Goal: Transaction & Acquisition: Purchase product/service

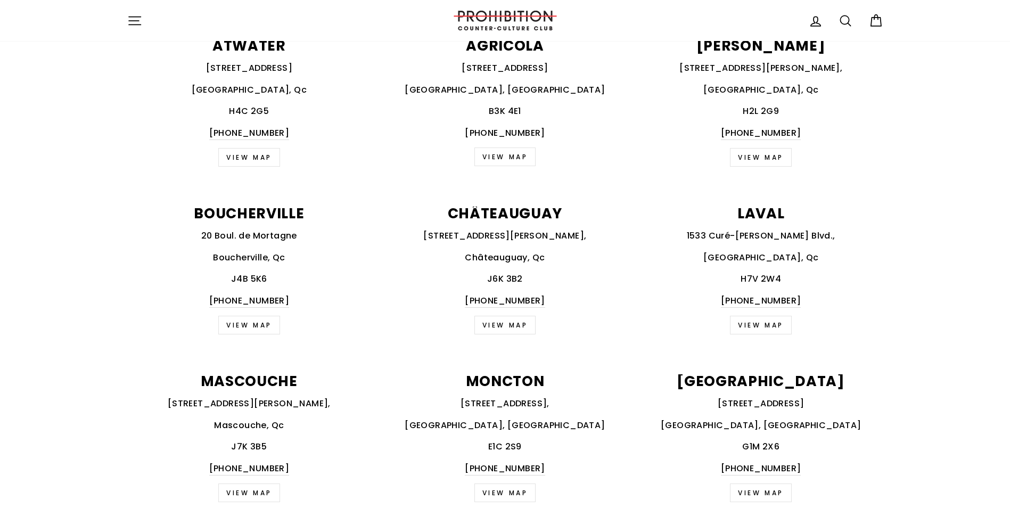
scroll to position [479, 0]
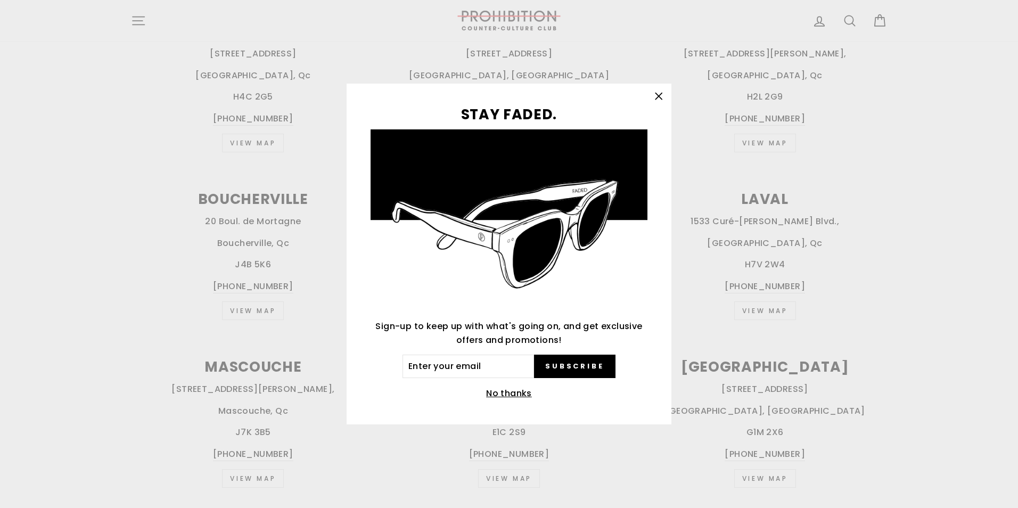
click at [664, 99] on icon "button" at bounding box center [658, 96] width 15 height 15
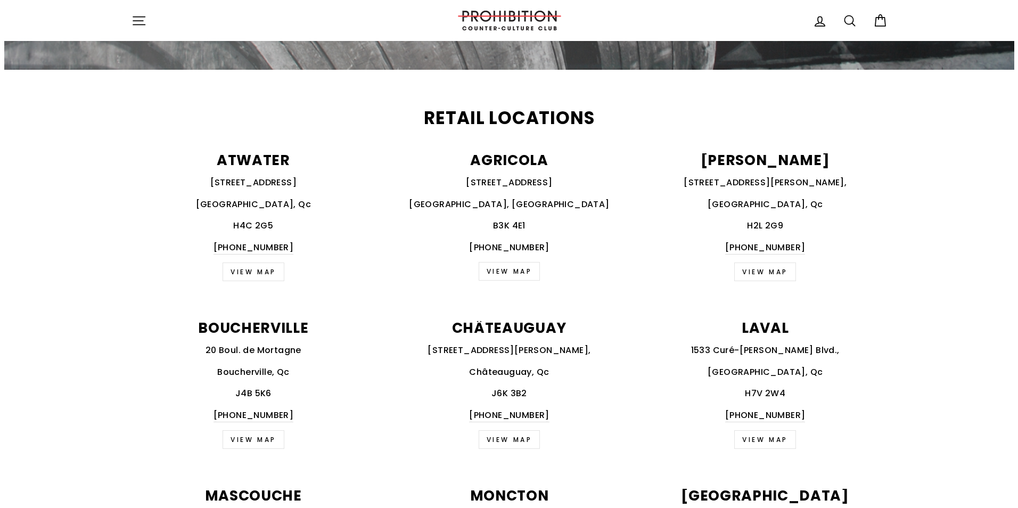
scroll to position [213, 0]
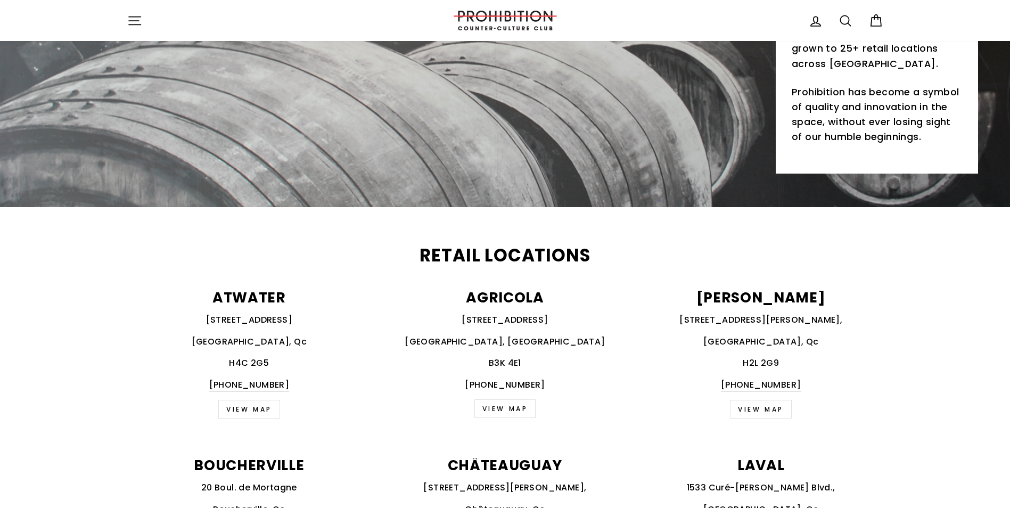
click at [134, 20] on icon "button" at bounding box center [134, 20] width 15 height 15
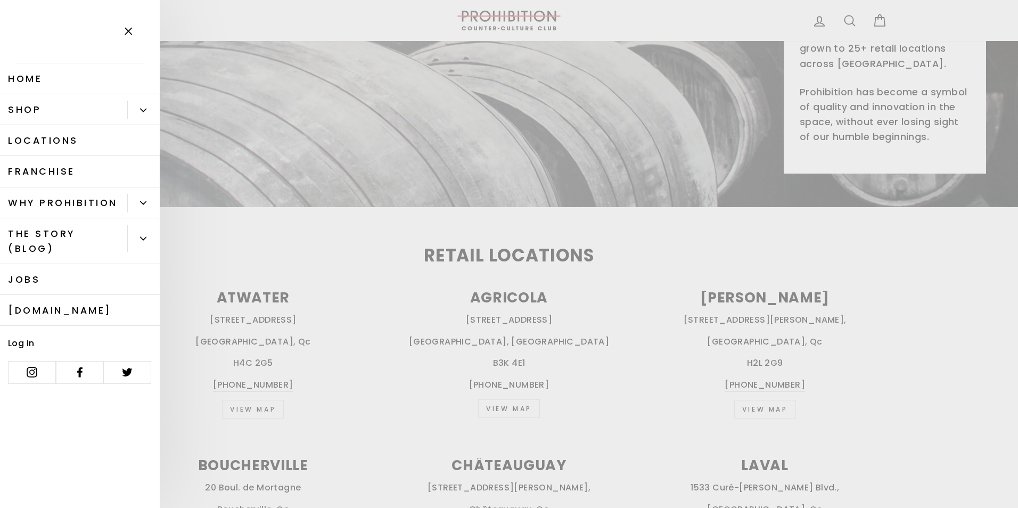
click at [133, 106] on button "Primary" at bounding box center [143, 110] width 32 height 19
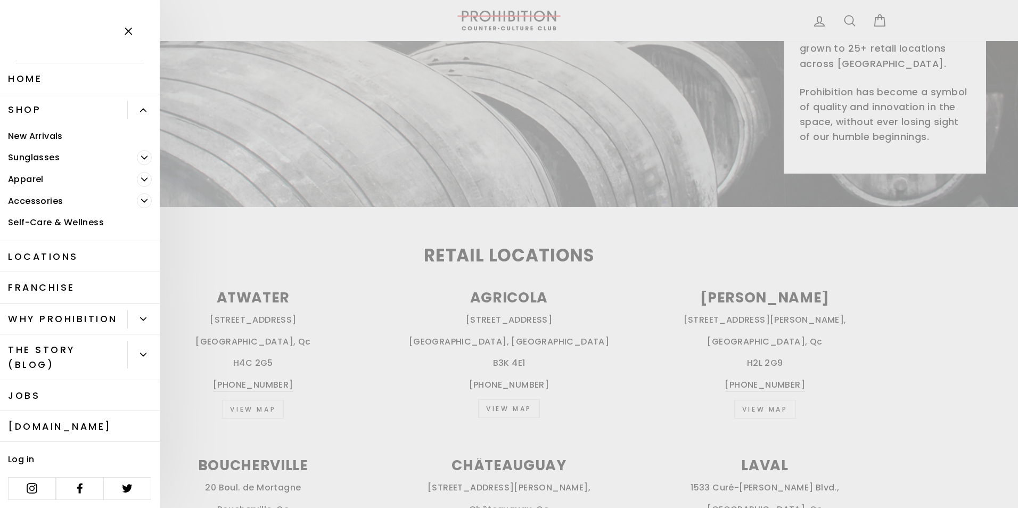
click at [142, 182] on span "Primary" at bounding box center [144, 179] width 15 height 15
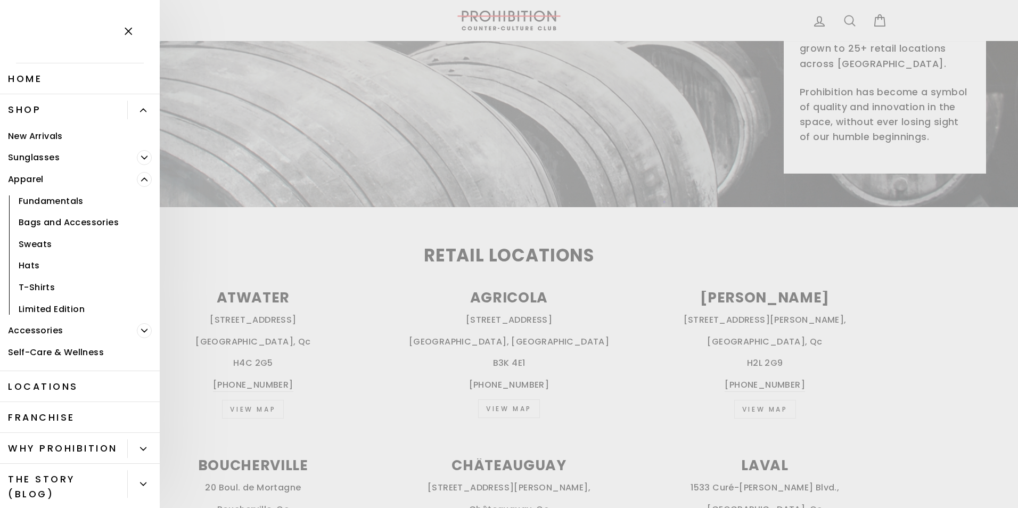
click at [141, 180] on icon "Primary" at bounding box center [144, 179] width 6 height 6
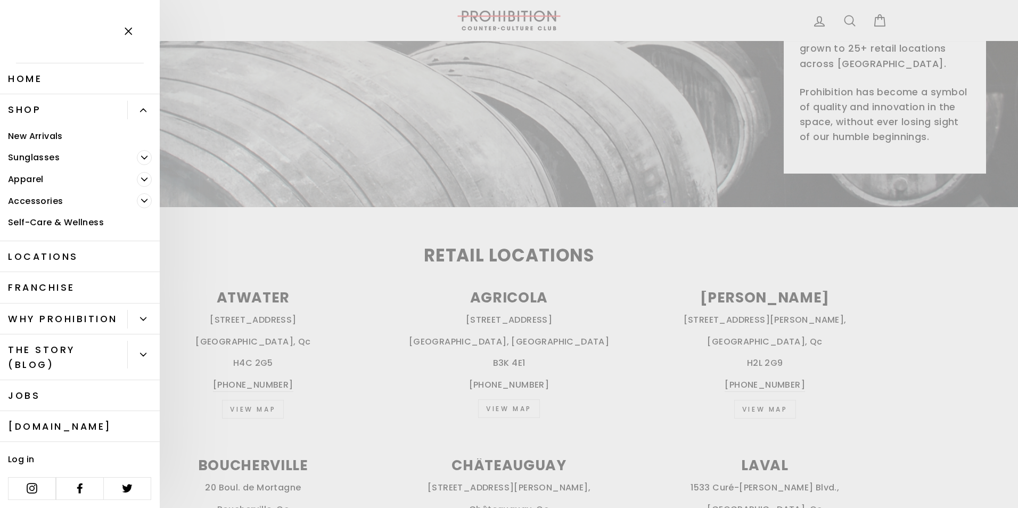
click at [141, 201] on icon "Primary" at bounding box center [144, 200] width 6 height 6
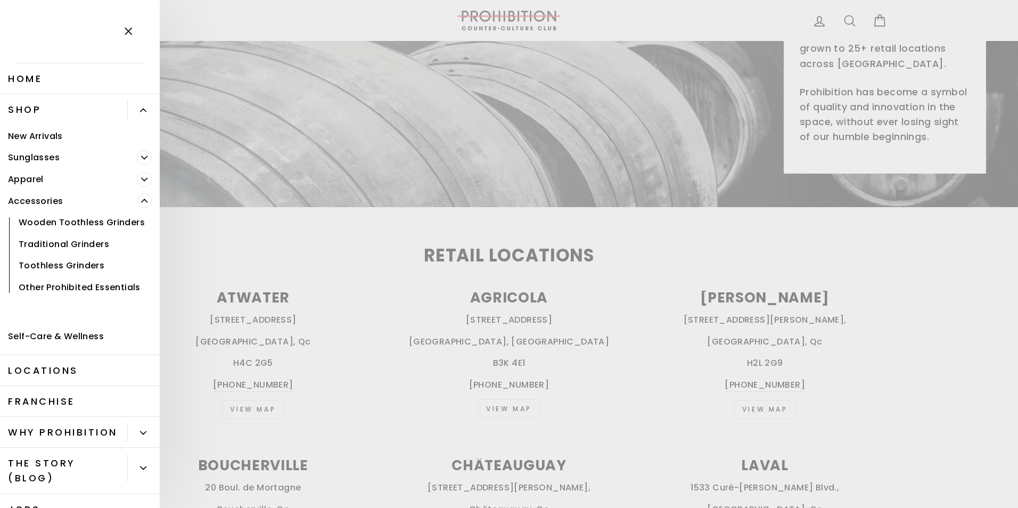
click at [141, 201] on icon "Primary" at bounding box center [144, 200] width 6 height 6
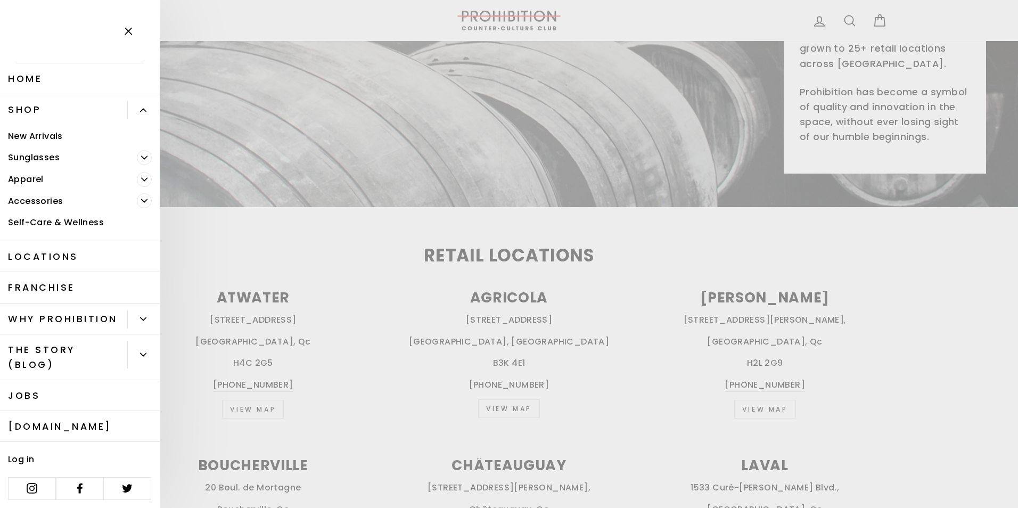
scroll to position [18, 0]
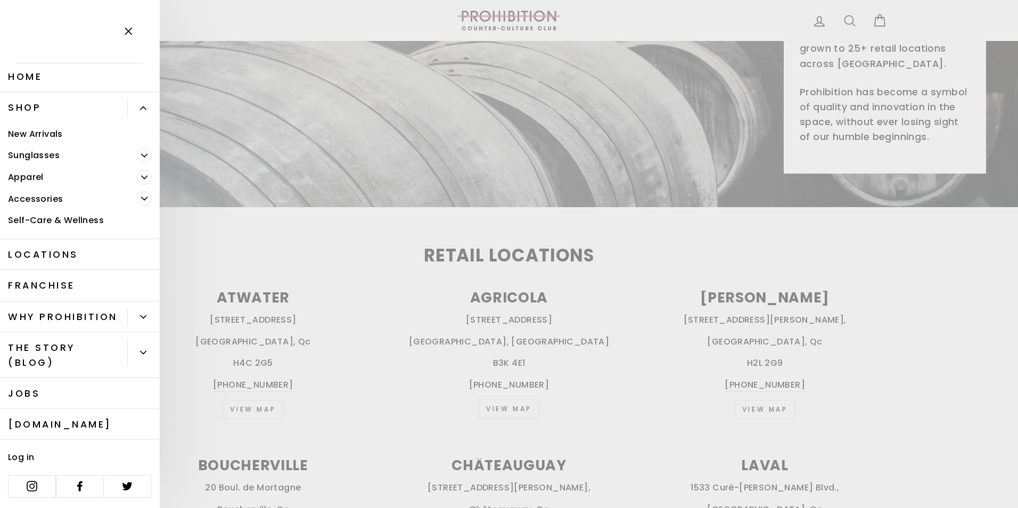
click at [42, 96] on link "Shop" at bounding box center [63, 107] width 127 height 31
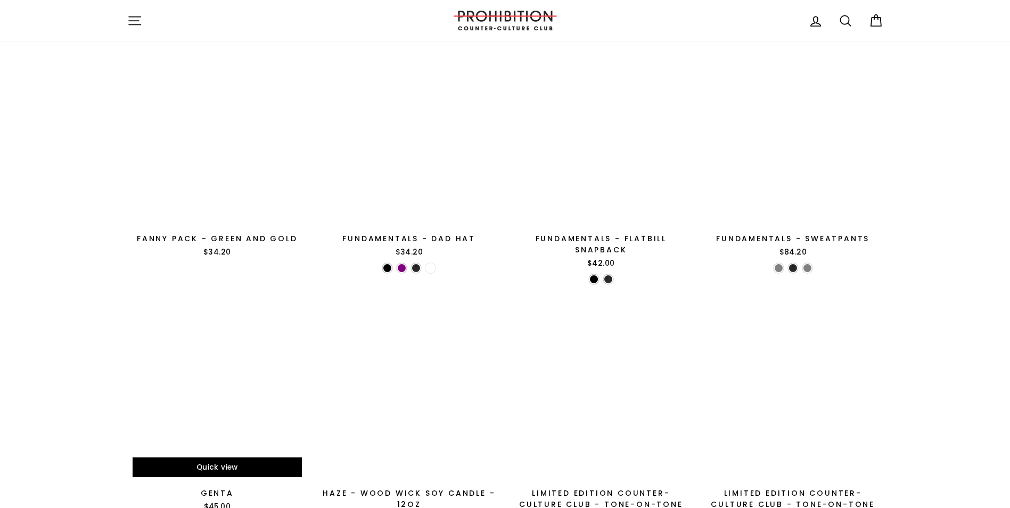
scroll to position [1597, 0]
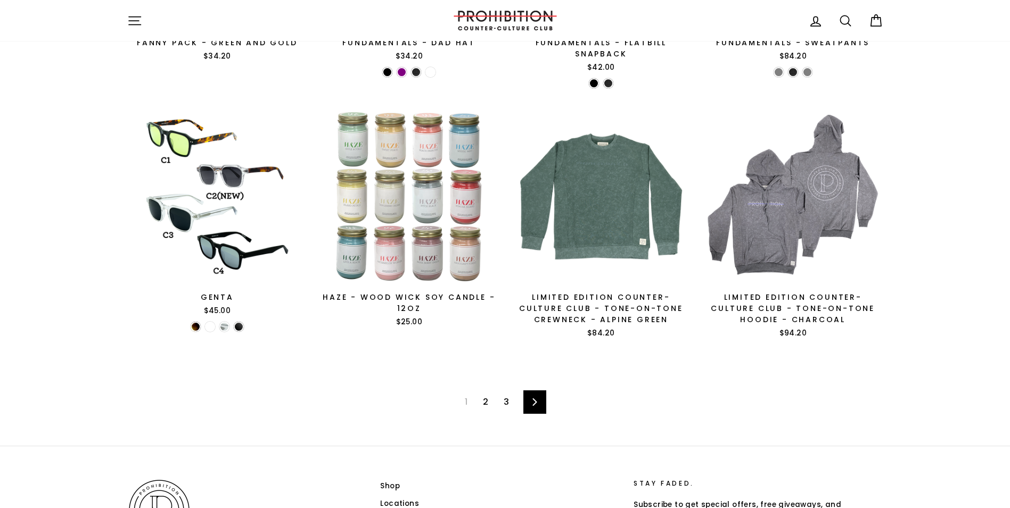
click at [488, 395] on link "2" at bounding box center [485, 401] width 18 height 17
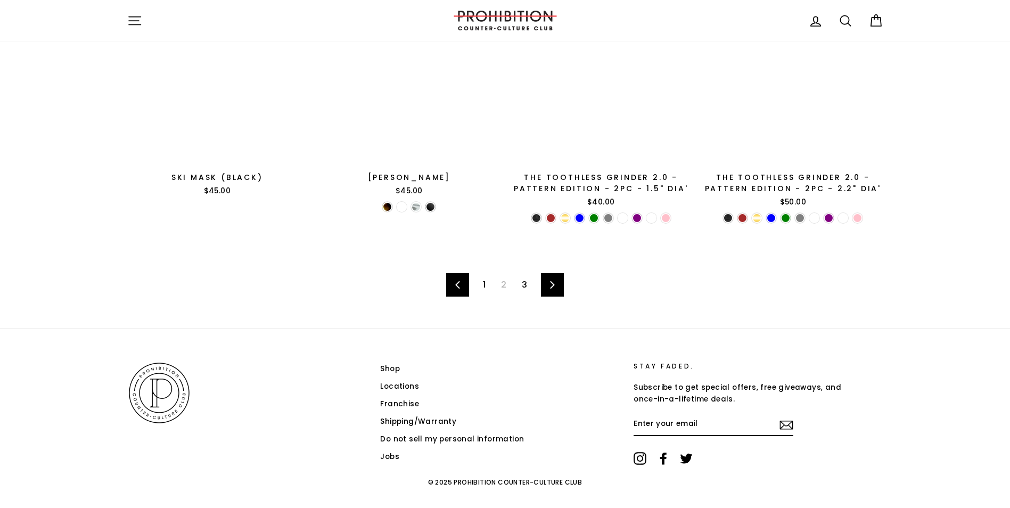
scroll to position [1693, 0]
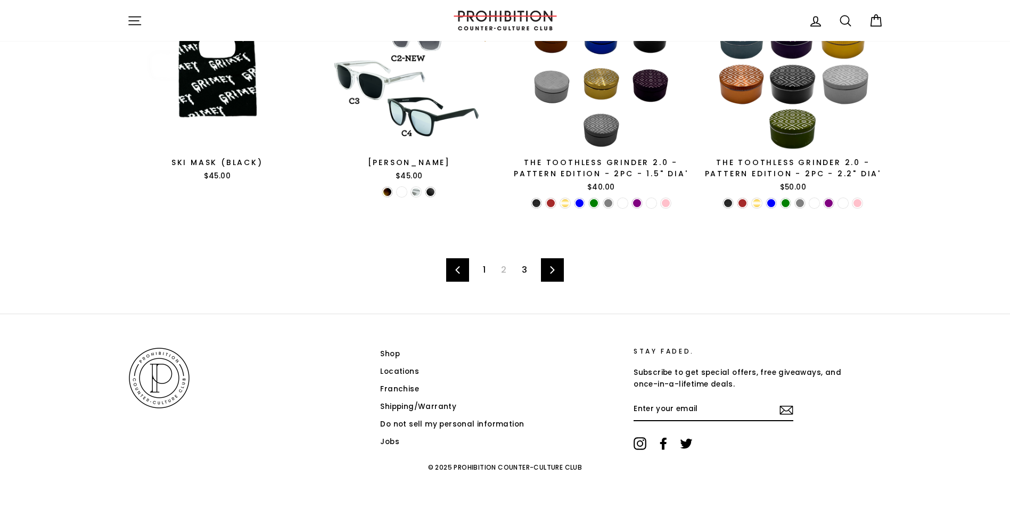
click at [522, 270] on link "3" at bounding box center [524, 269] width 18 height 17
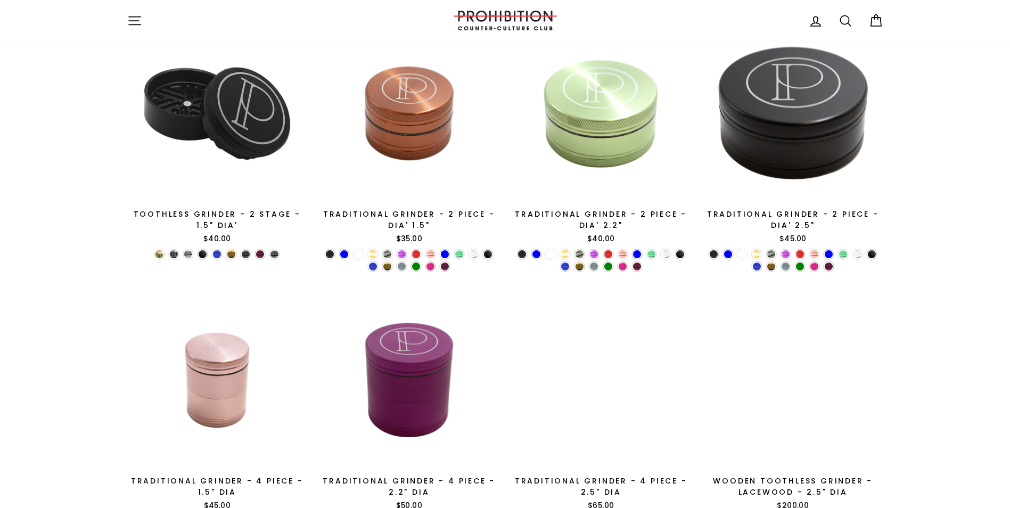
scroll to position [410, 0]
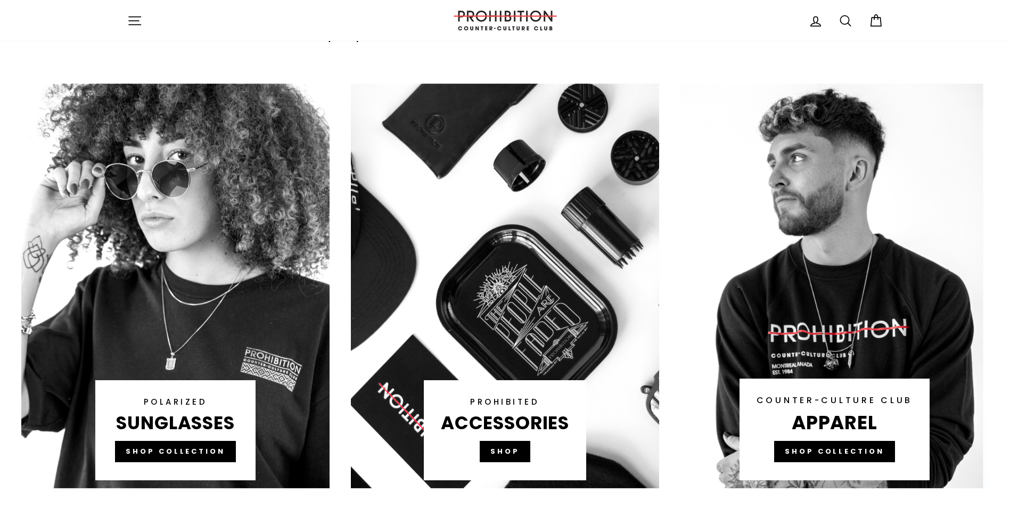
scroll to position [745, 0]
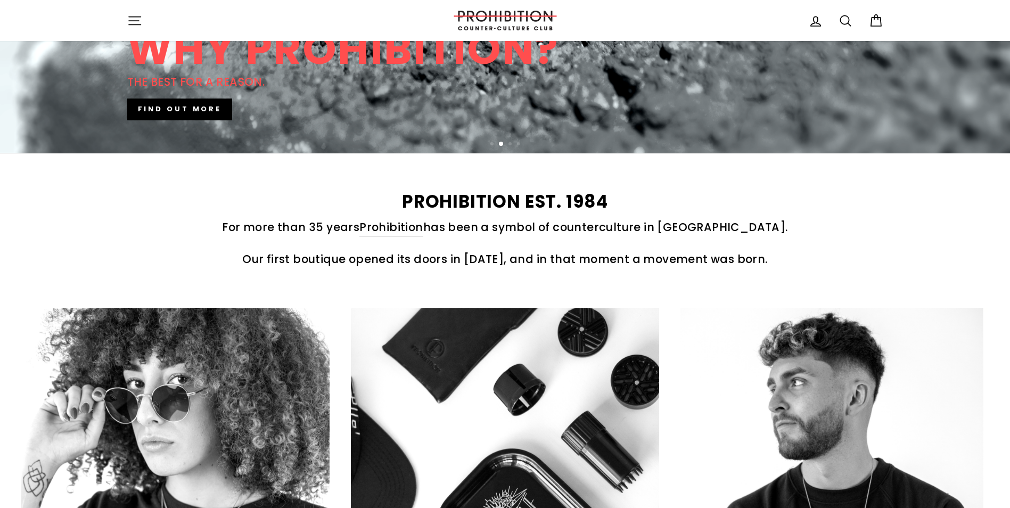
scroll to position [319, 0]
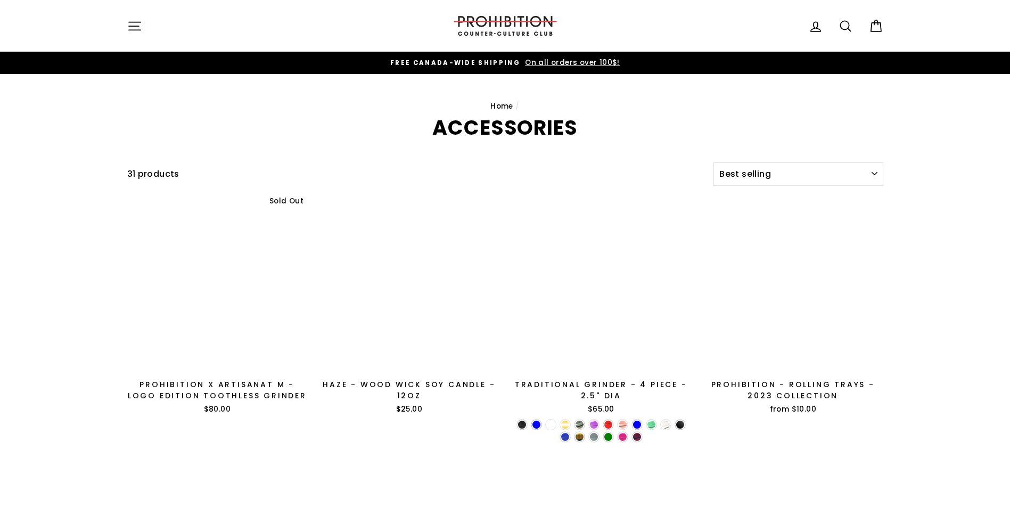
select select "best-selling"
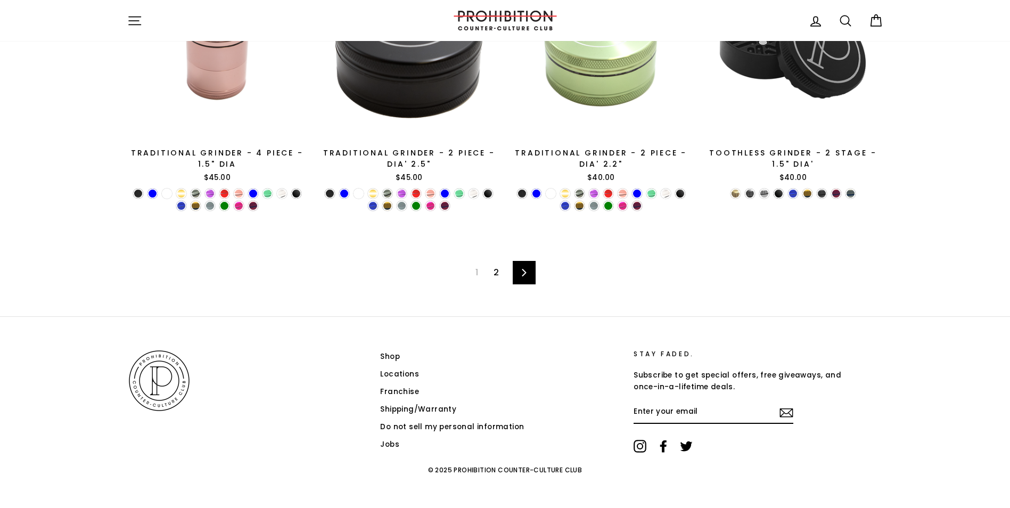
scroll to position [1769, 0]
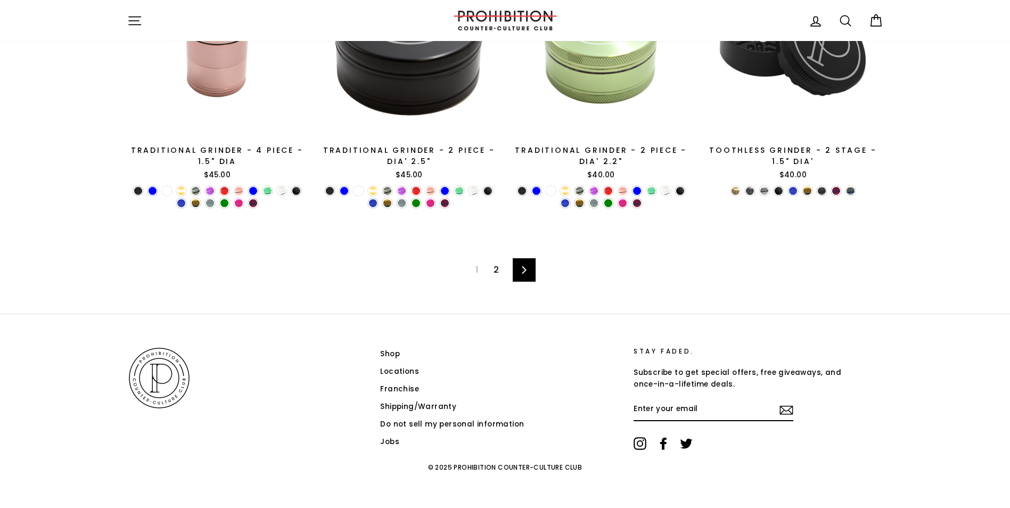
click at [528, 268] on icon at bounding box center [524, 269] width 7 height 7
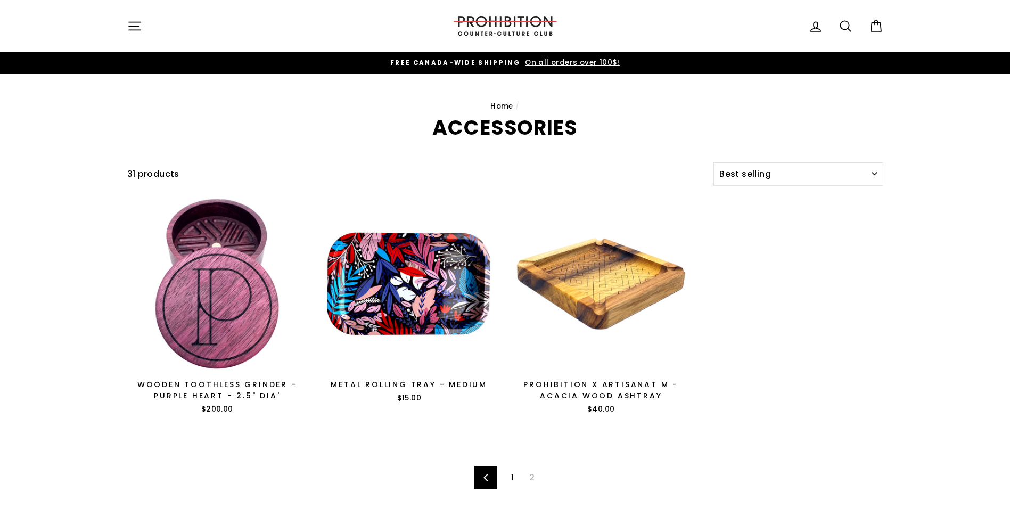
select select "best-selling"
click at [125, 22] on button "Site navigation" at bounding box center [135, 25] width 28 height 23
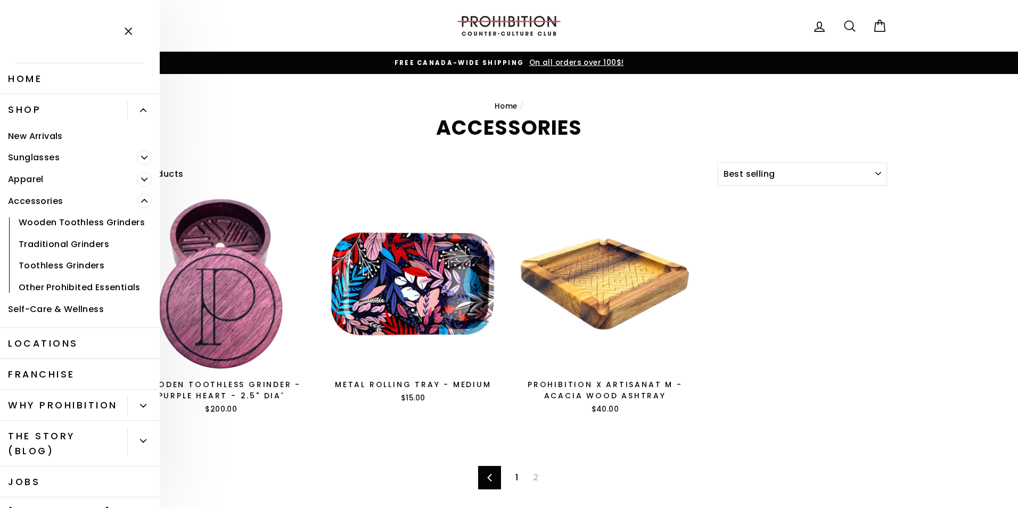
click at [142, 202] on icon "Primary" at bounding box center [145, 201] width 6 height 3
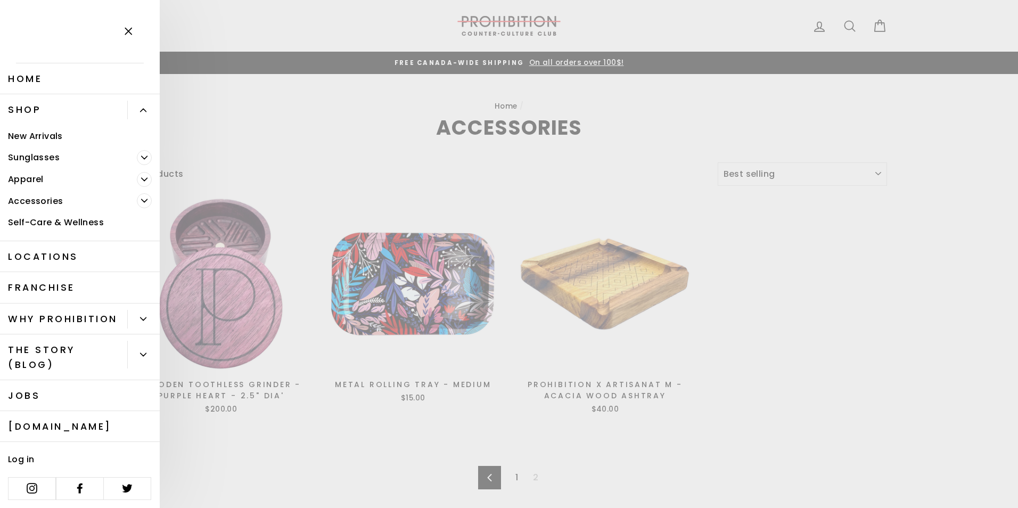
click at [39, 178] on link "Apparel" at bounding box center [68, 179] width 137 height 22
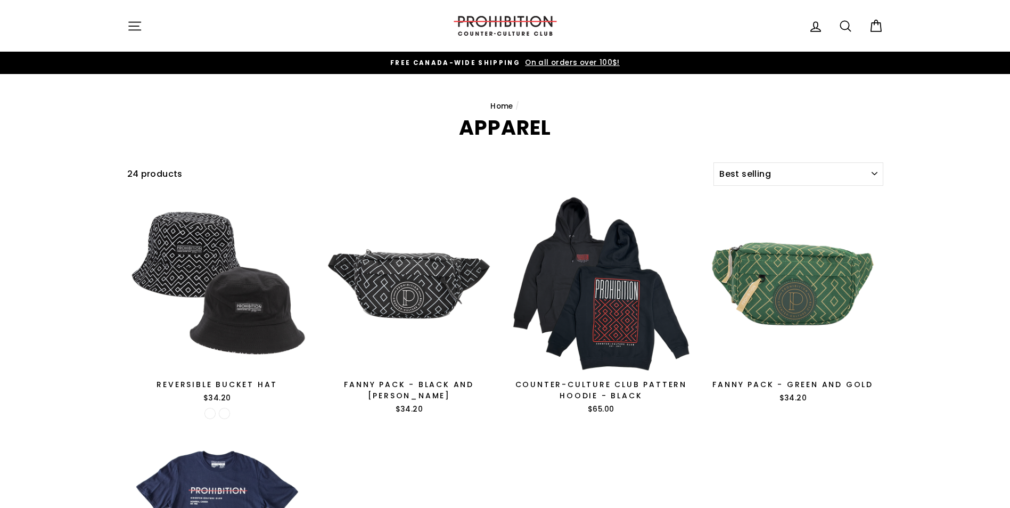
select select "best-selling"
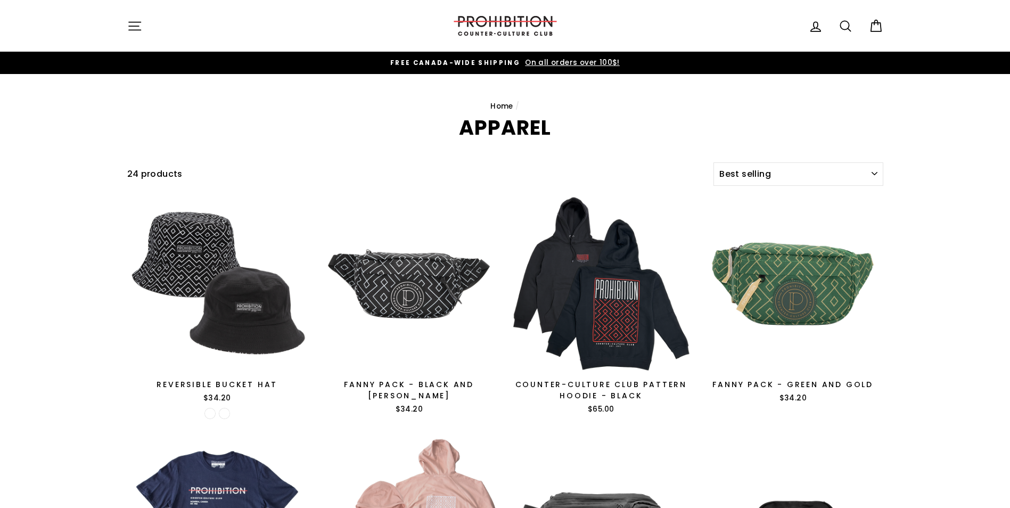
click at [131, 23] on icon "button" at bounding box center [134, 26] width 15 height 15
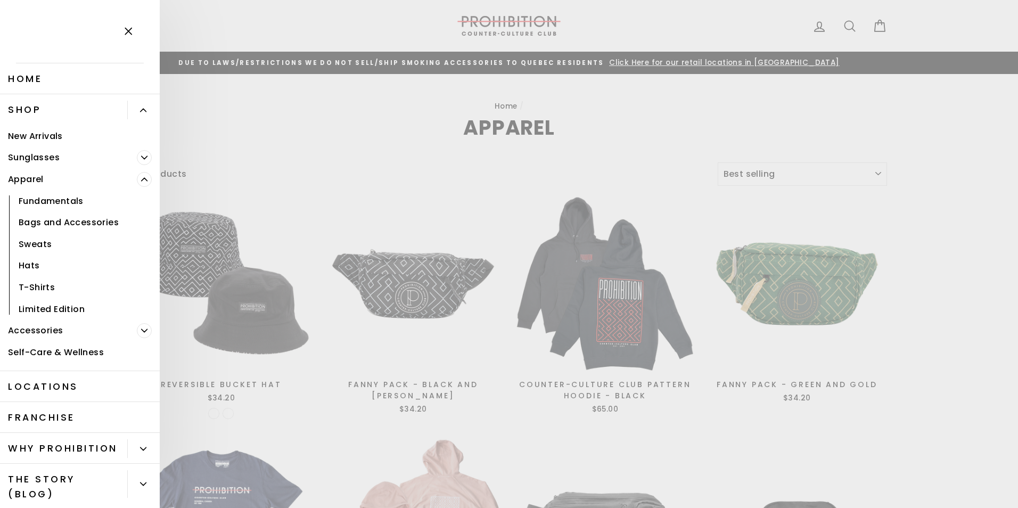
click at [141, 330] on icon "Primary" at bounding box center [144, 330] width 6 height 6
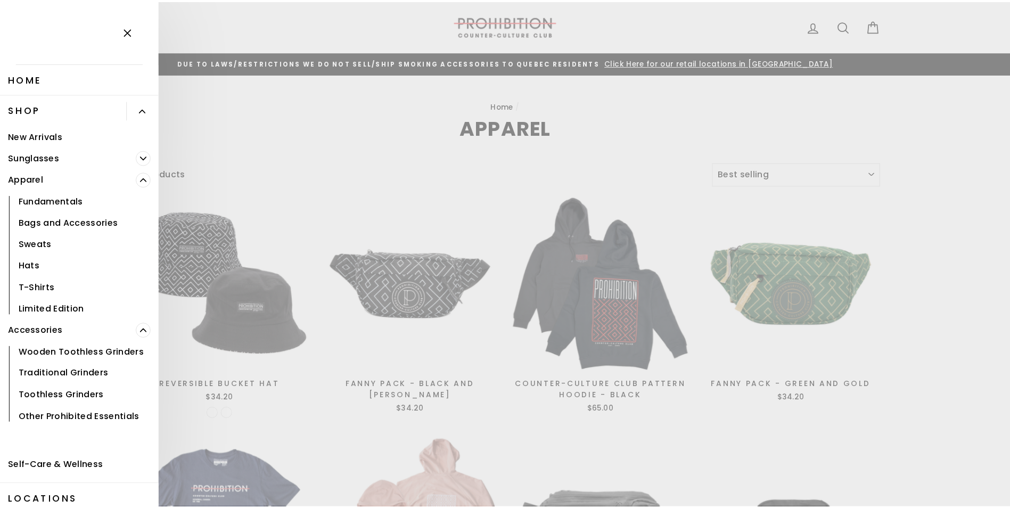
scroll to position [213, 0]
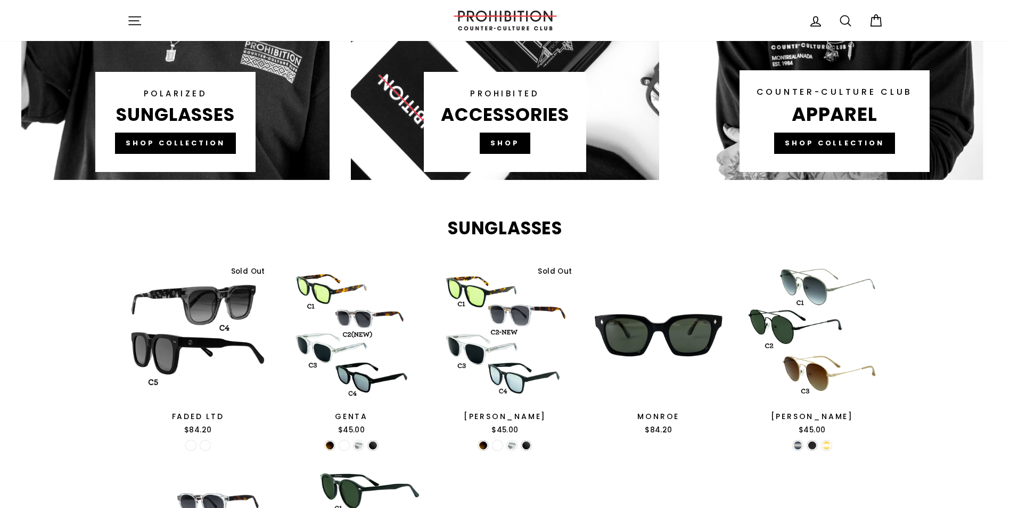
scroll to position [1011, 0]
